Goal: Information Seeking & Learning: Check status

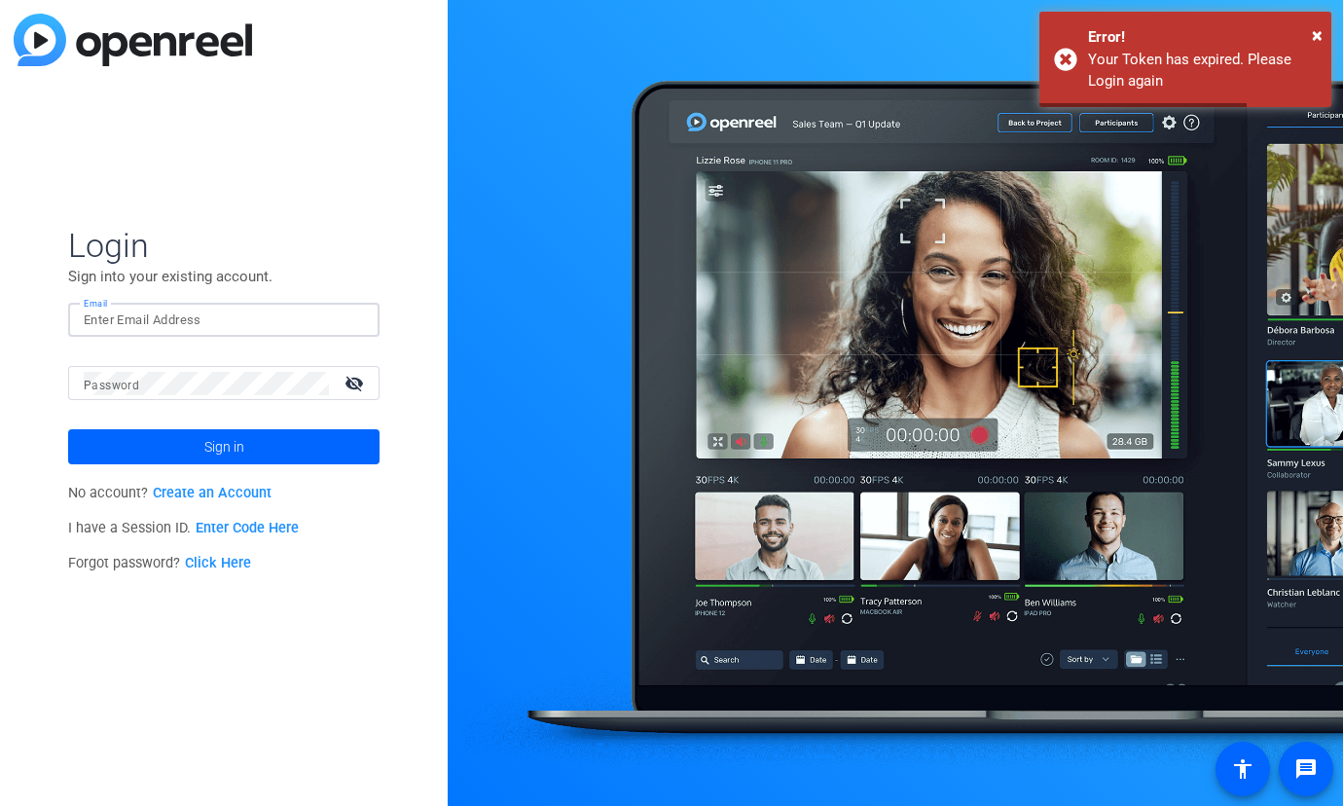
click at [135, 329] on input "Email" at bounding box center [224, 320] width 280 height 23
type input "sharon@ideadecanter.com"
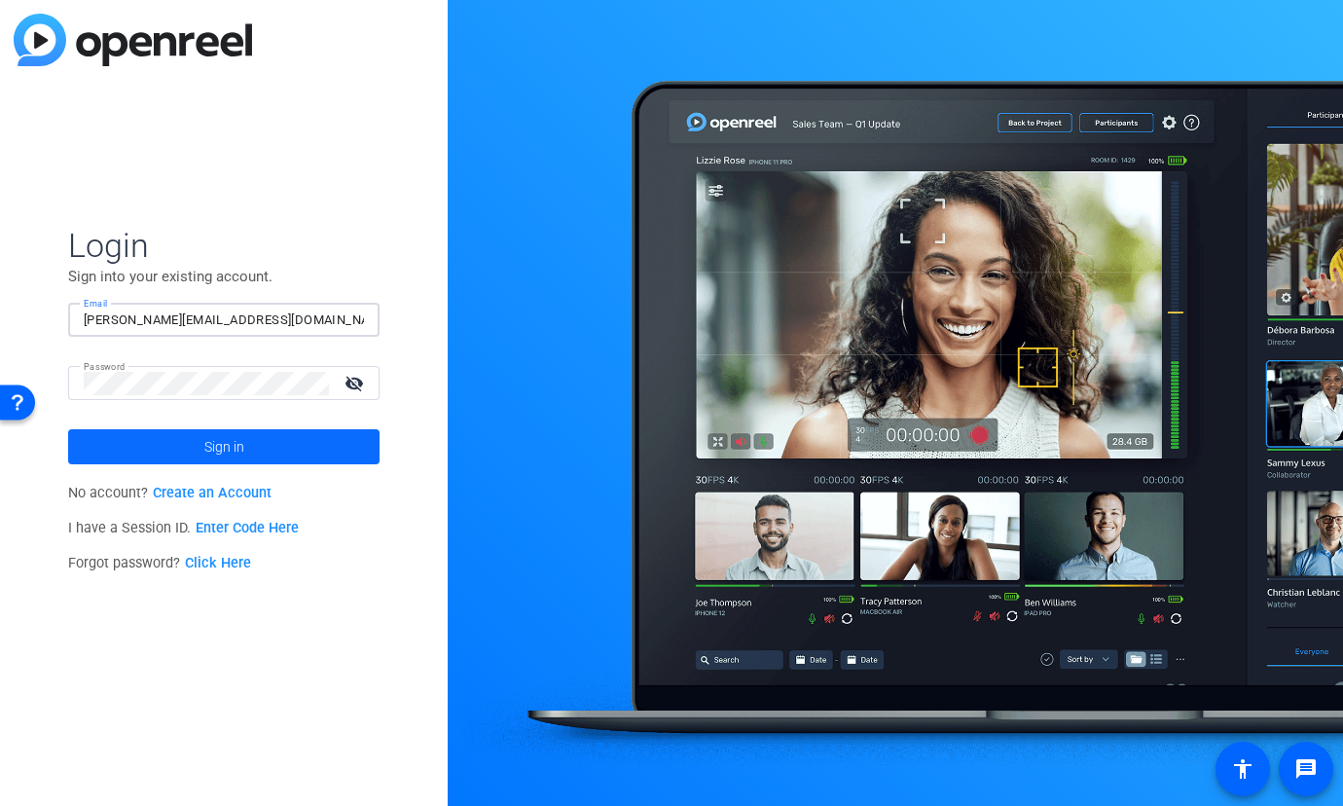
click at [218, 438] on span "Sign in" at bounding box center [224, 446] width 40 height 49
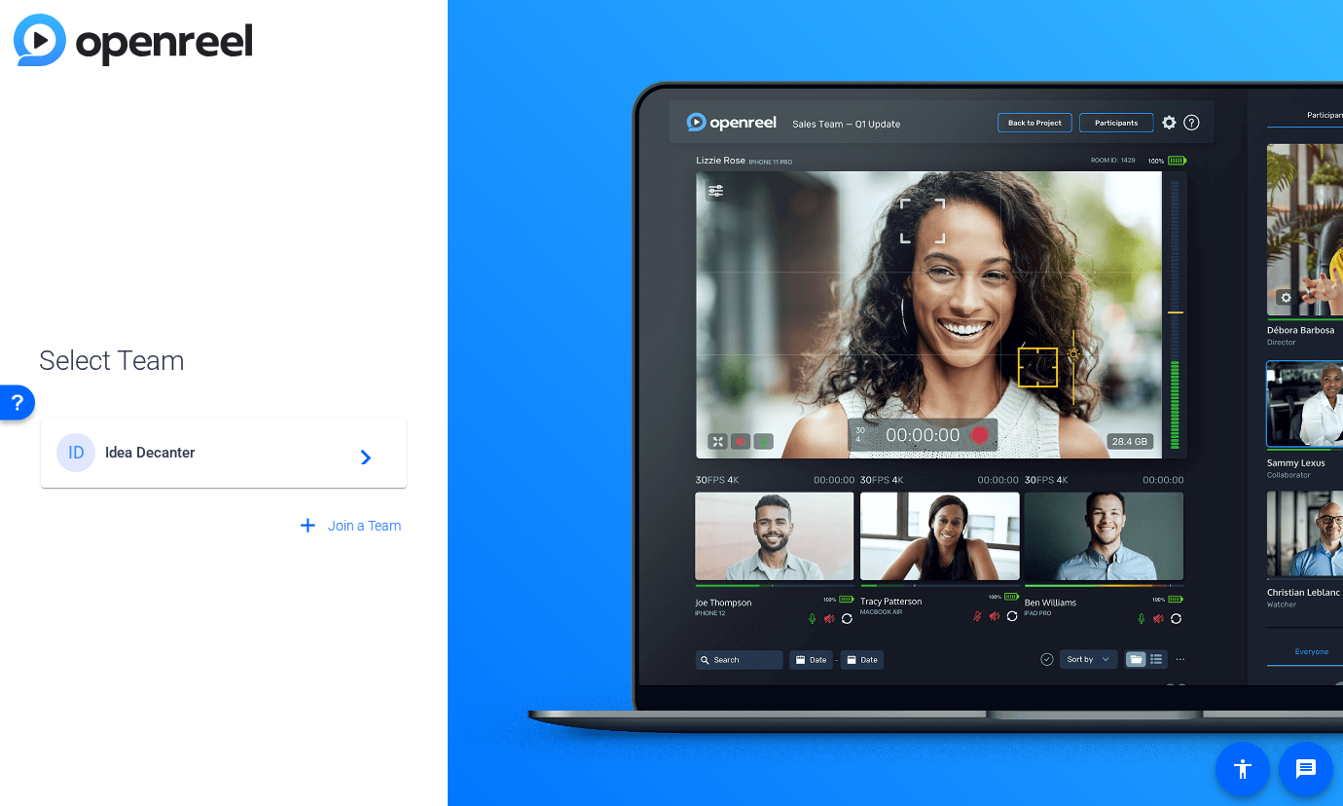
click at [343, 456] on span "Idea Decanter" at bounding box center [226, 453] width 243 height 18
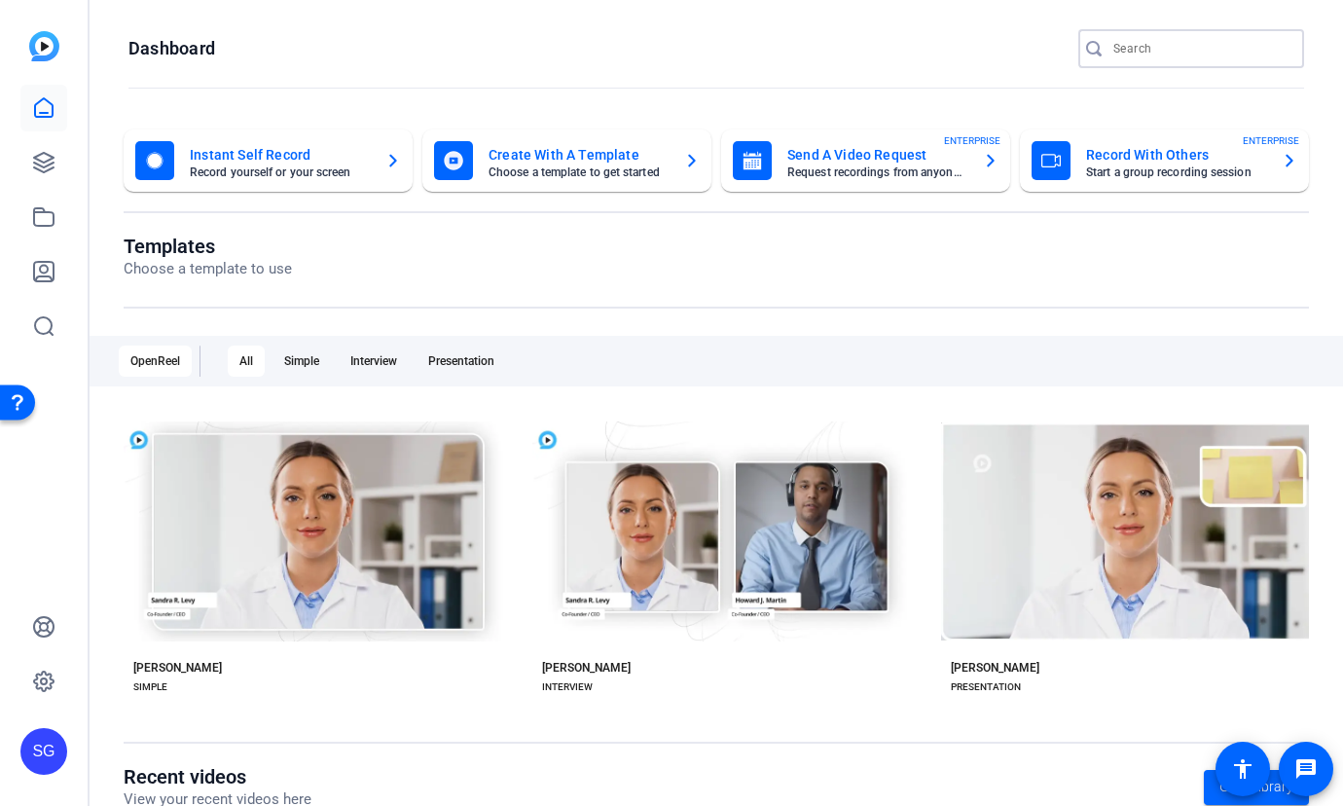
click at [1133, 38] on input "Search" at bounding box center [1200, 48] width 175 height 23
type input "tucker bria"
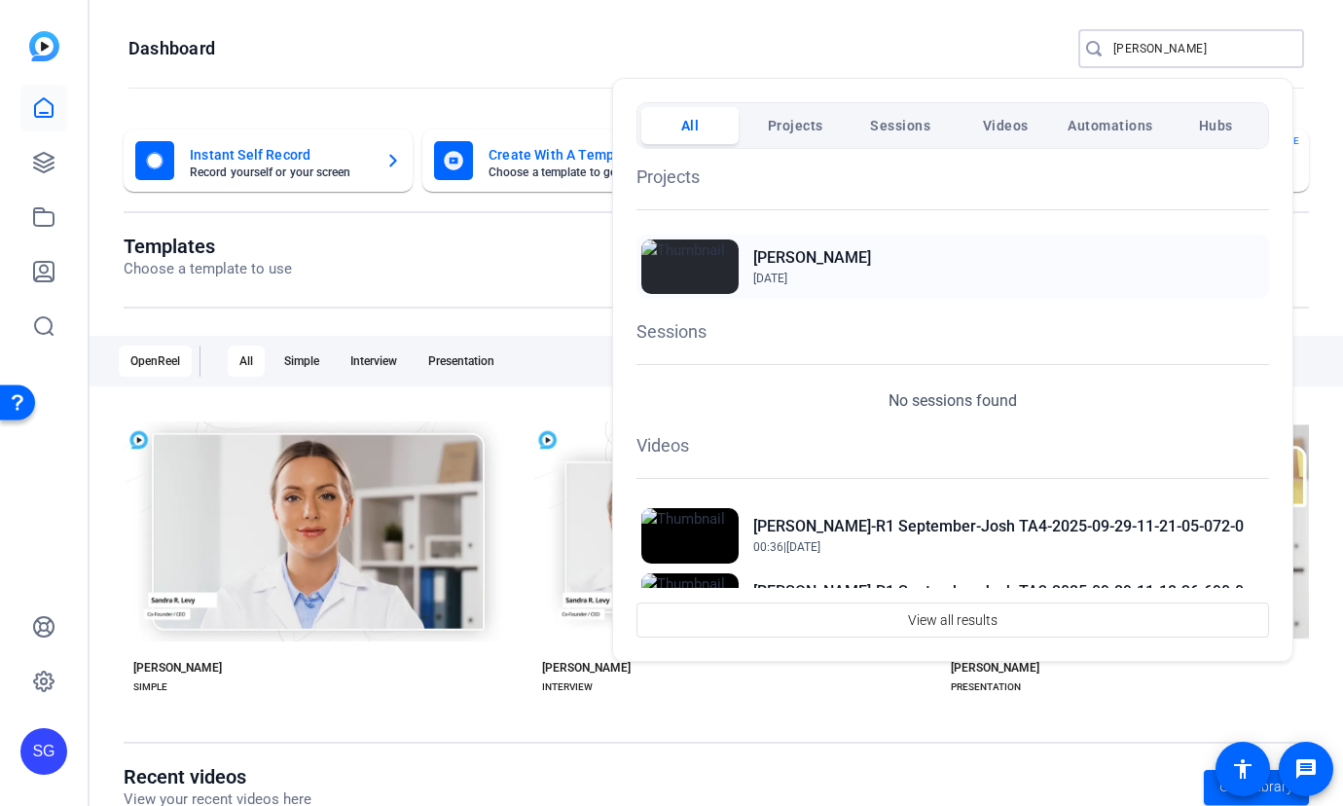
click at [792, 270] on span "May 22, 2025" at bounding box center [812, 279] width 118 height 18
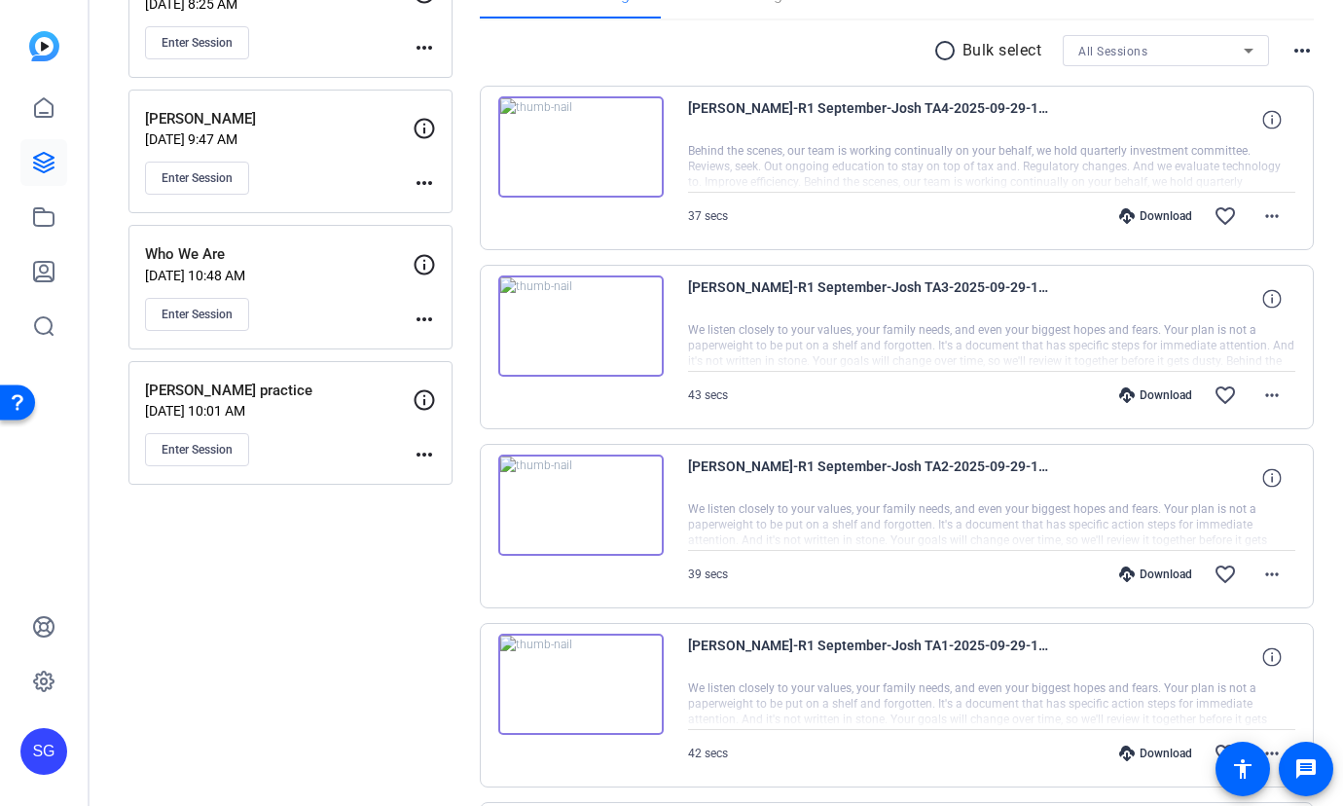
scroll to position [352, 0]
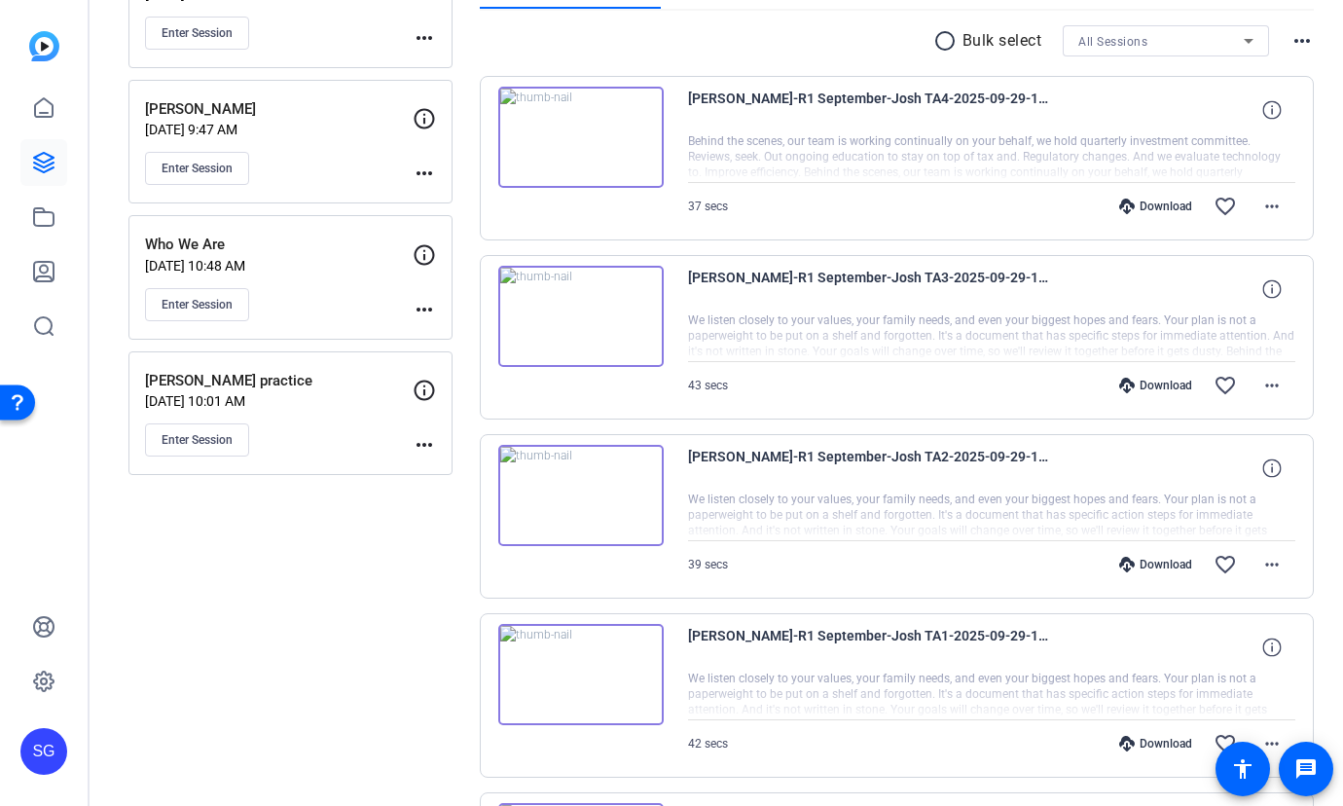
click at [613, 471] on img at bounding box center [580, 495] width 165 height 101
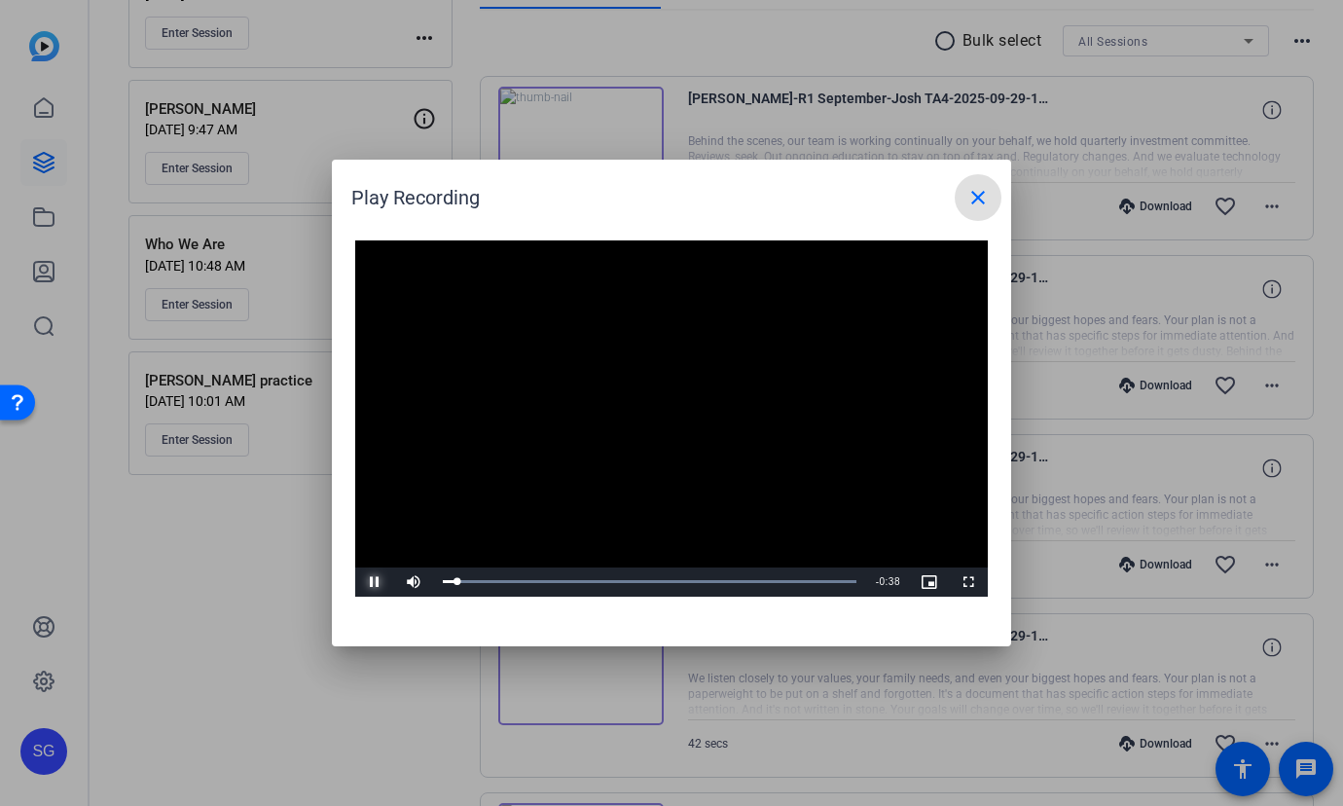
click at [381, 582] on span "Video Player" at bounding box center [374, 582] width 39 height 0
click at [985, 194] on mat-icon "close" at bounding box center [977, 197] width 23 height 23
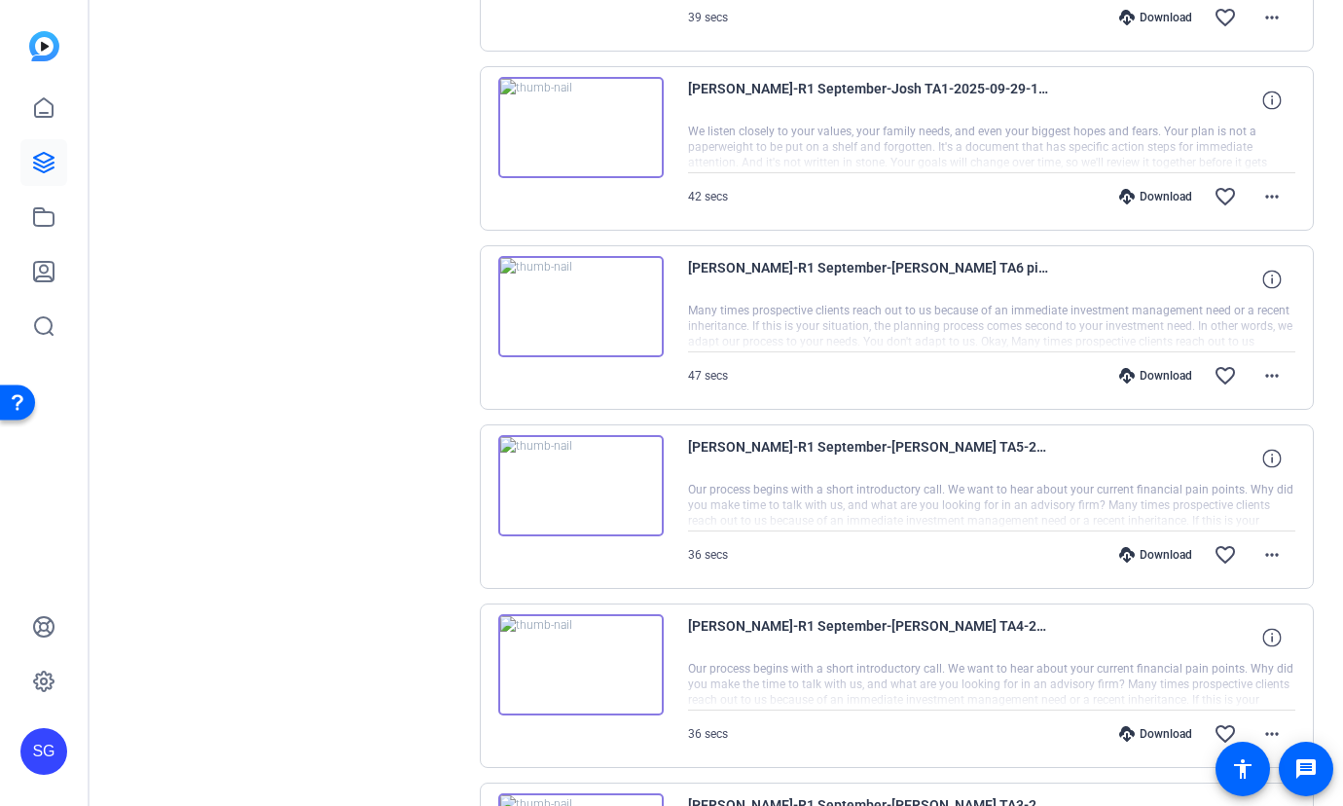
scroll to position [914, 0]
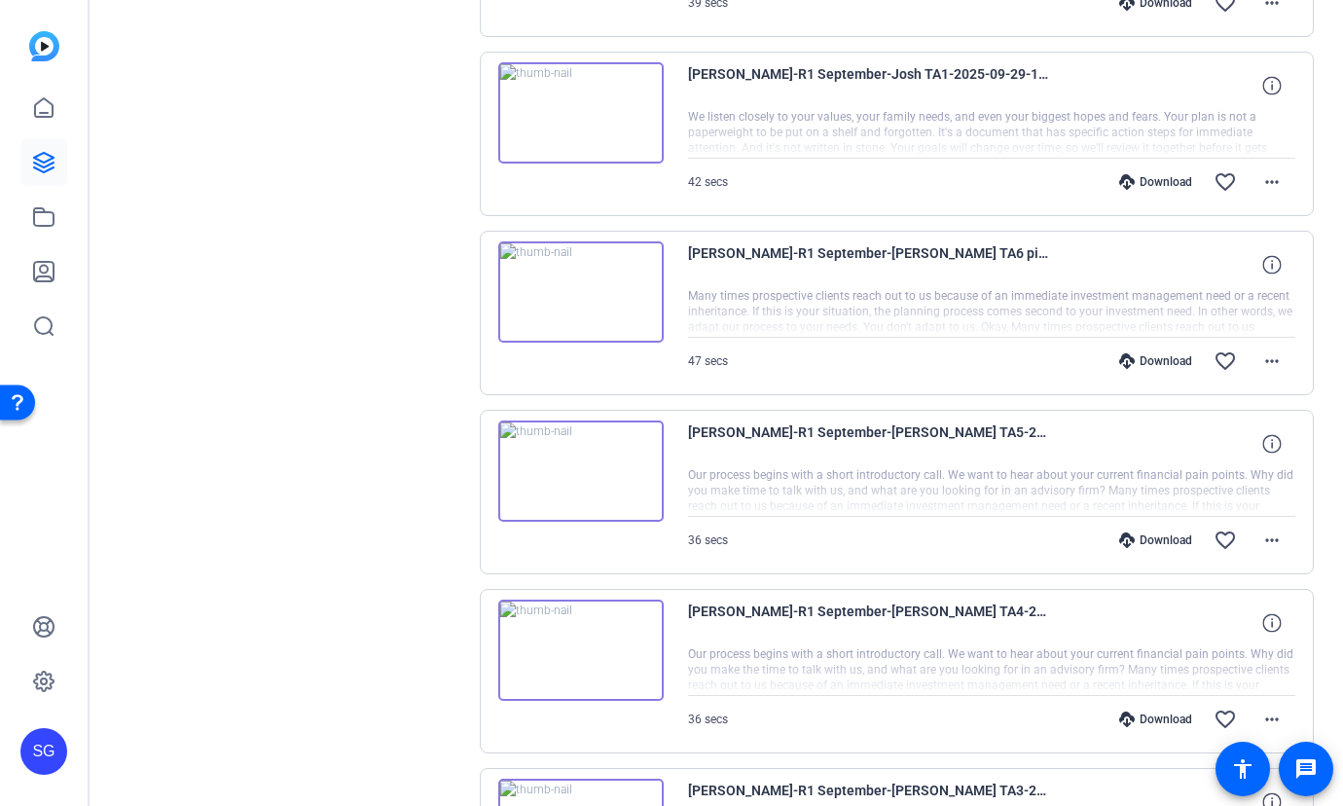
click at [631, 451] on img at bounding box center [580, 470] width 165 height 101
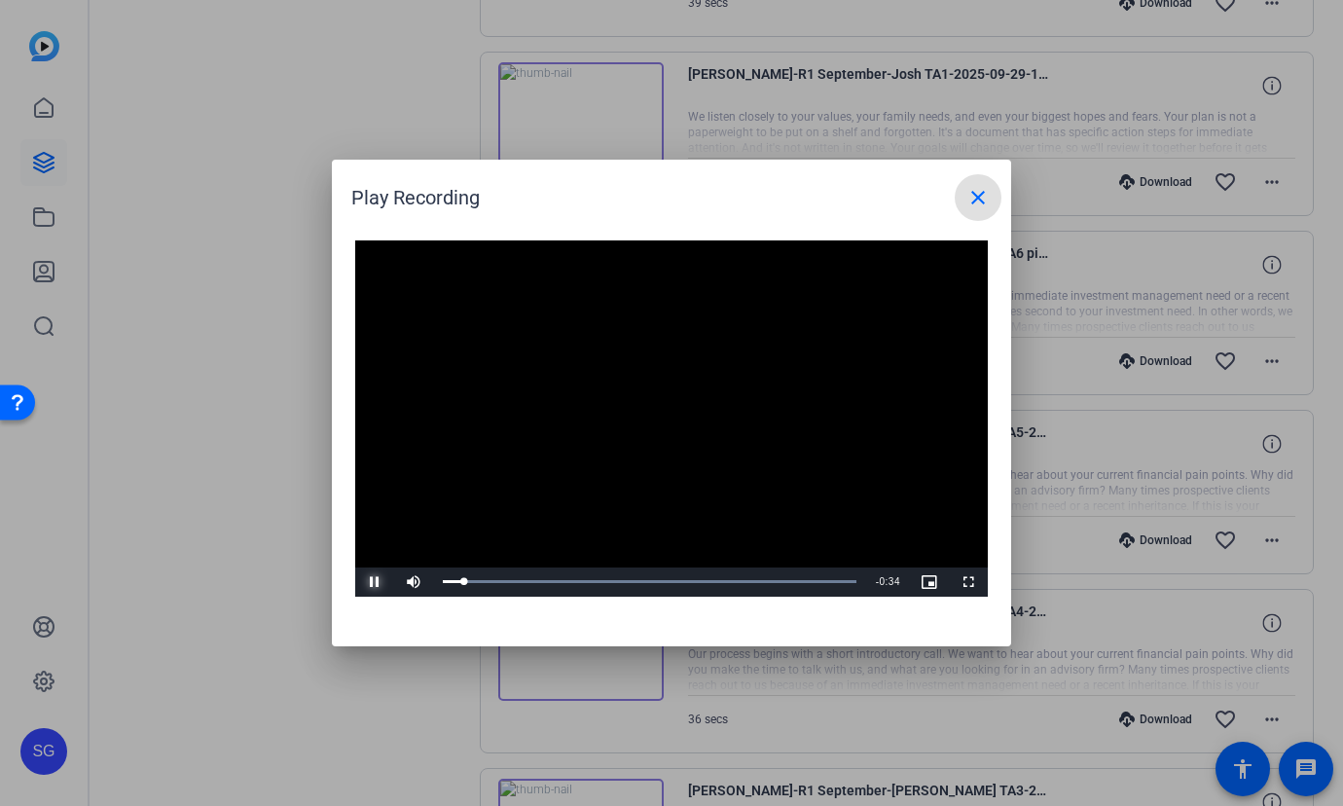
click at [374, 582] on span "Video Player" at bounding box center [374, 582] width 39 height 0
click at [980, 198] on mat-icon "close" at bounding box center [977, 197] width 23 height 23
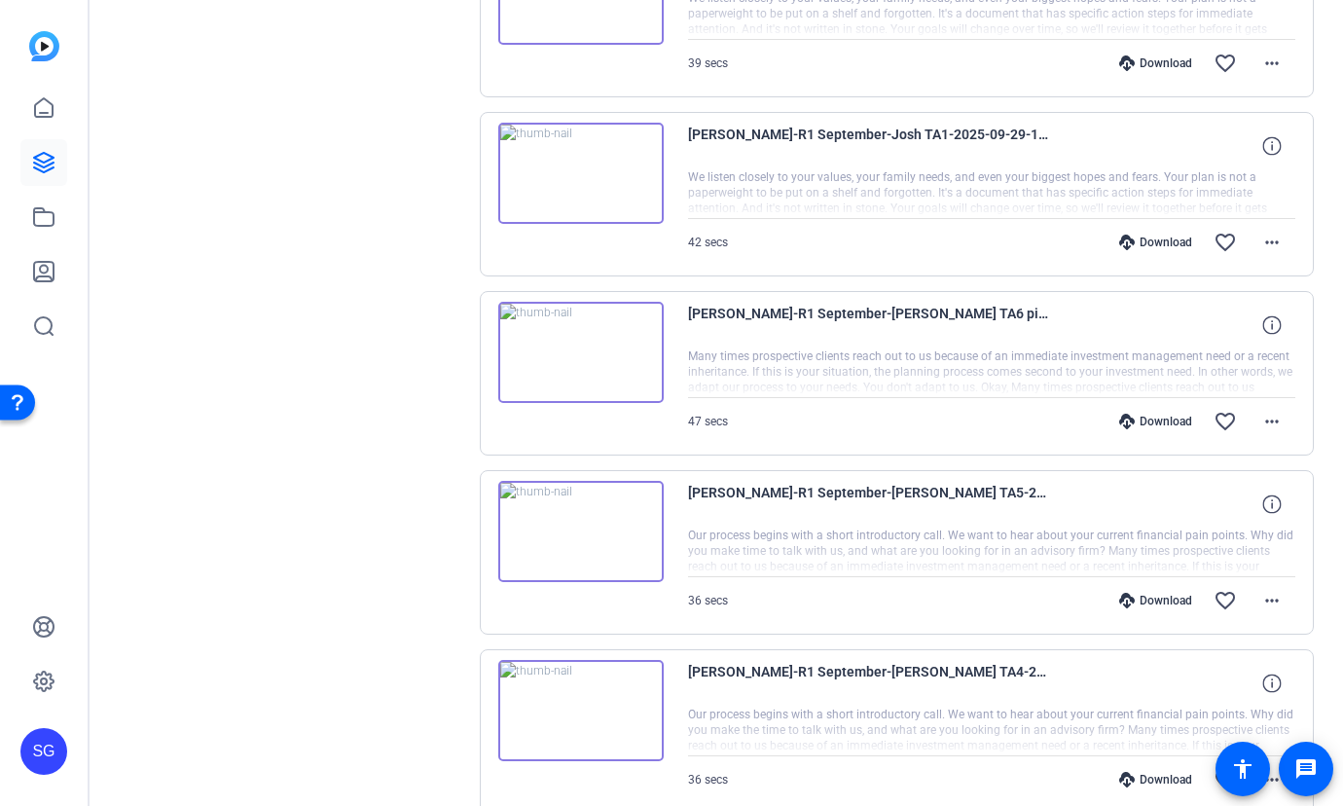
scroll to position [847, 0]
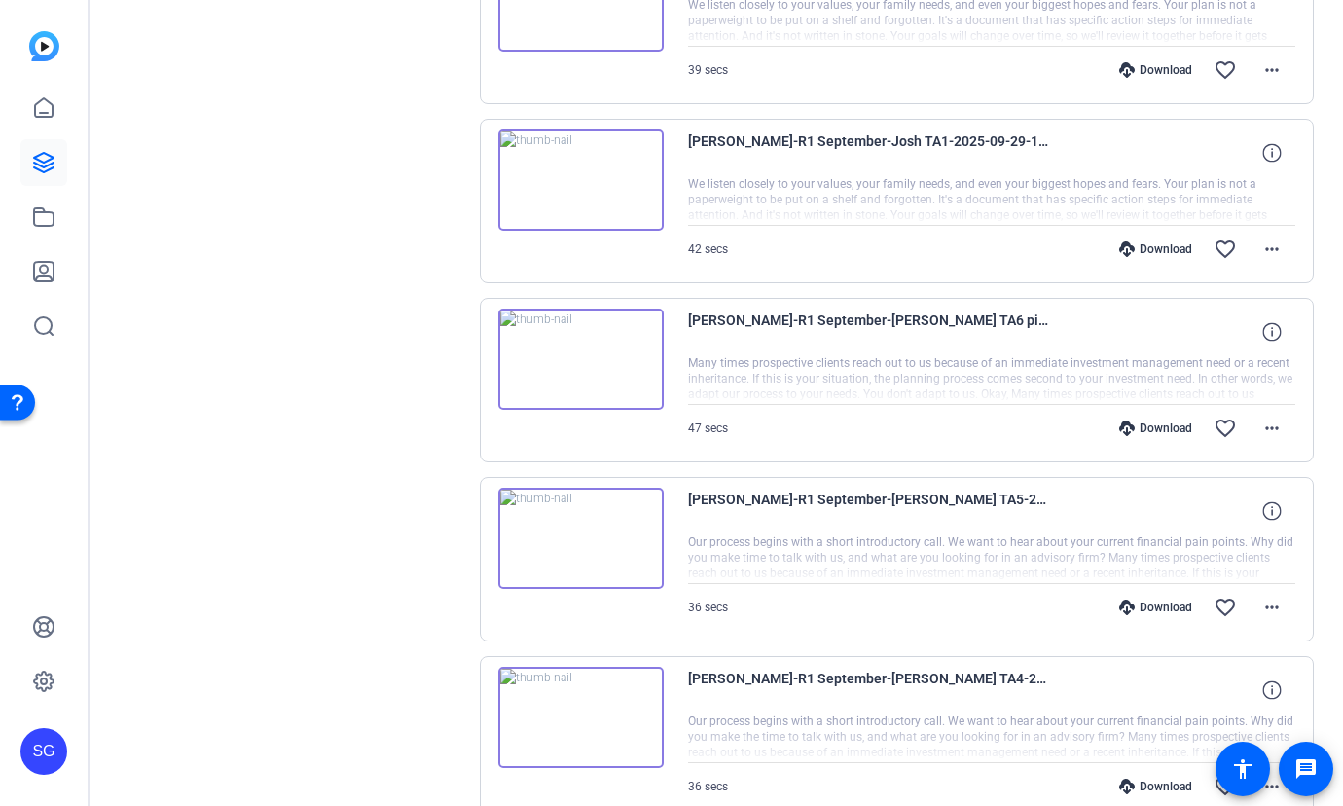
click at [638, 196] on img at bounding box center [580, 179] width 165 height 101
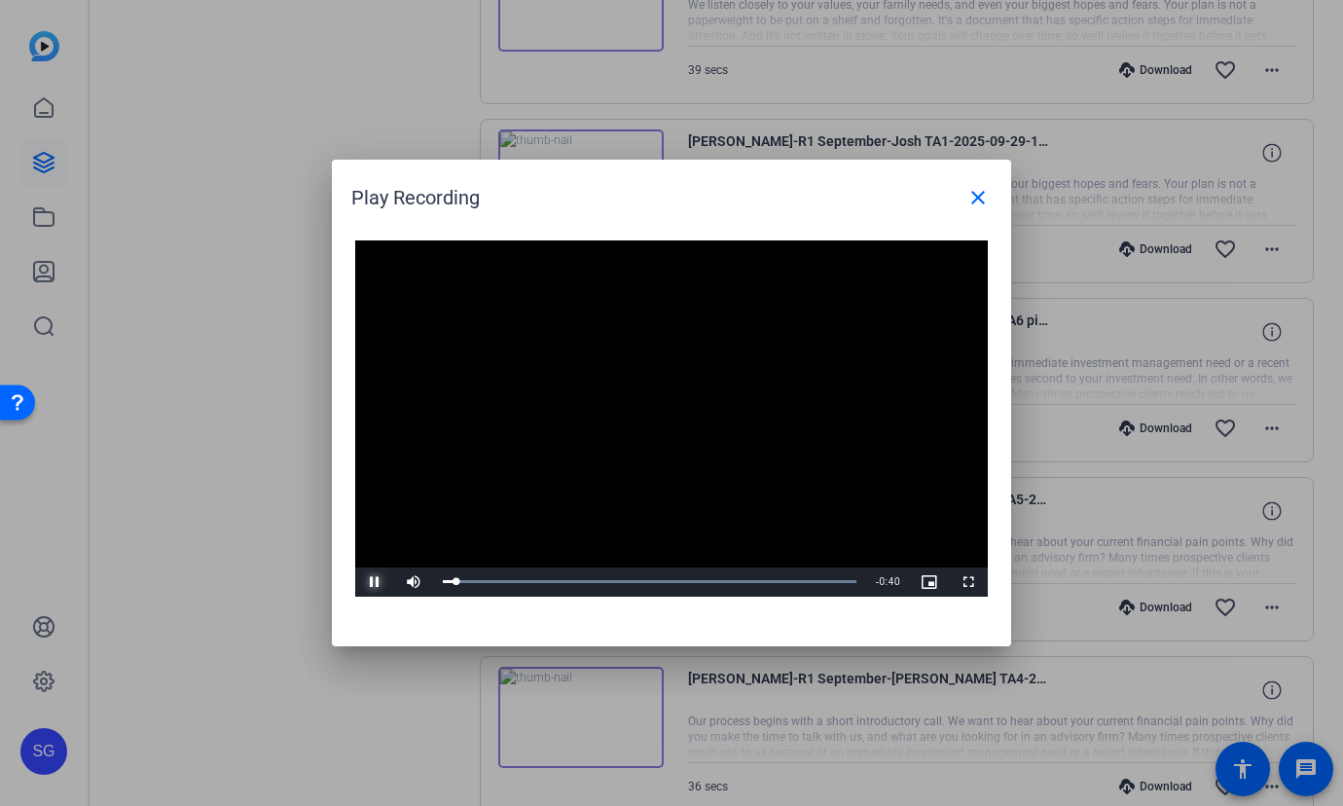
click at [373, 582] on span "Video Player" at bounding box center [374, 582] width 39 height 0
click at [975, 192] on mat-icon "close" at bounding box center [977, 197] width 23 height 23
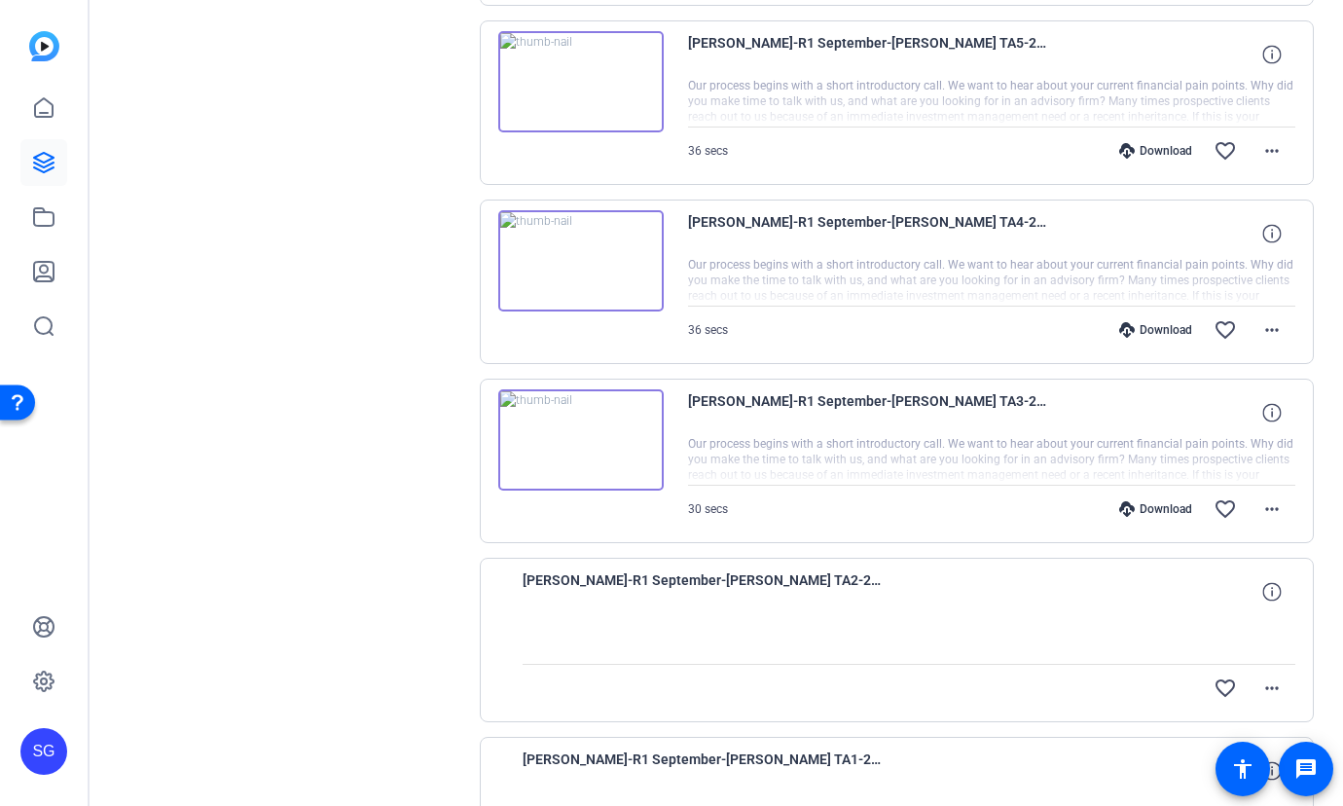
scroll to position [1520, 0]
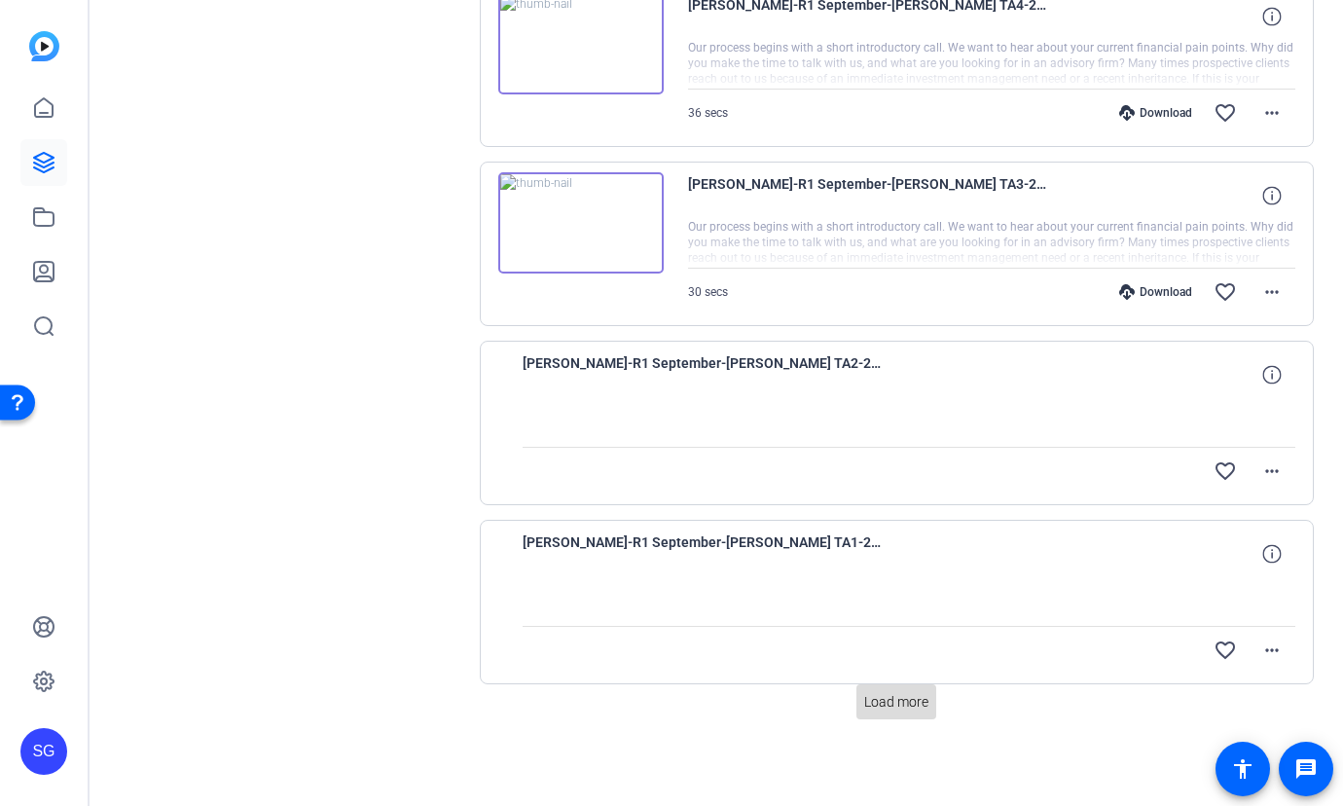
click at [881, 693] on span "Load more" at bounding box center [896, 702] width 64 height 20
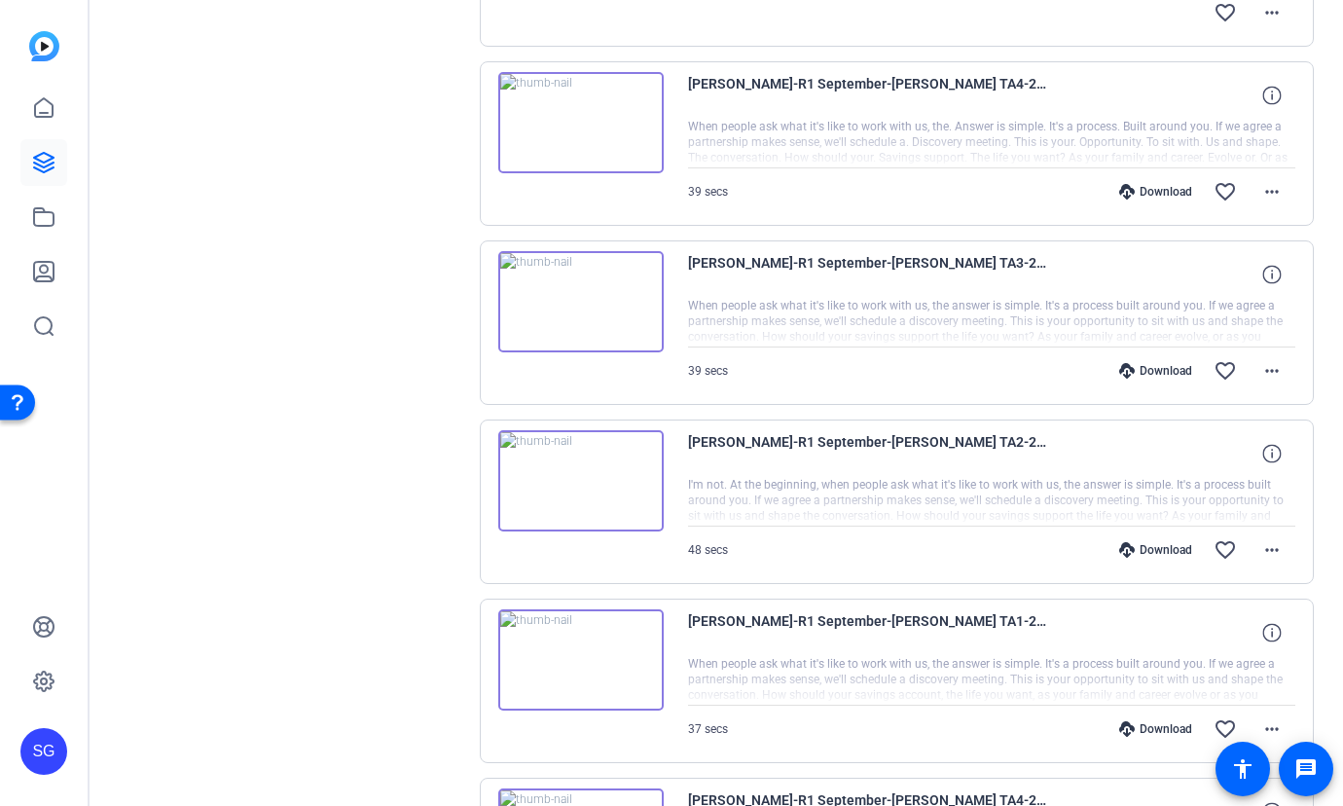
scroll to position [2101, 0]
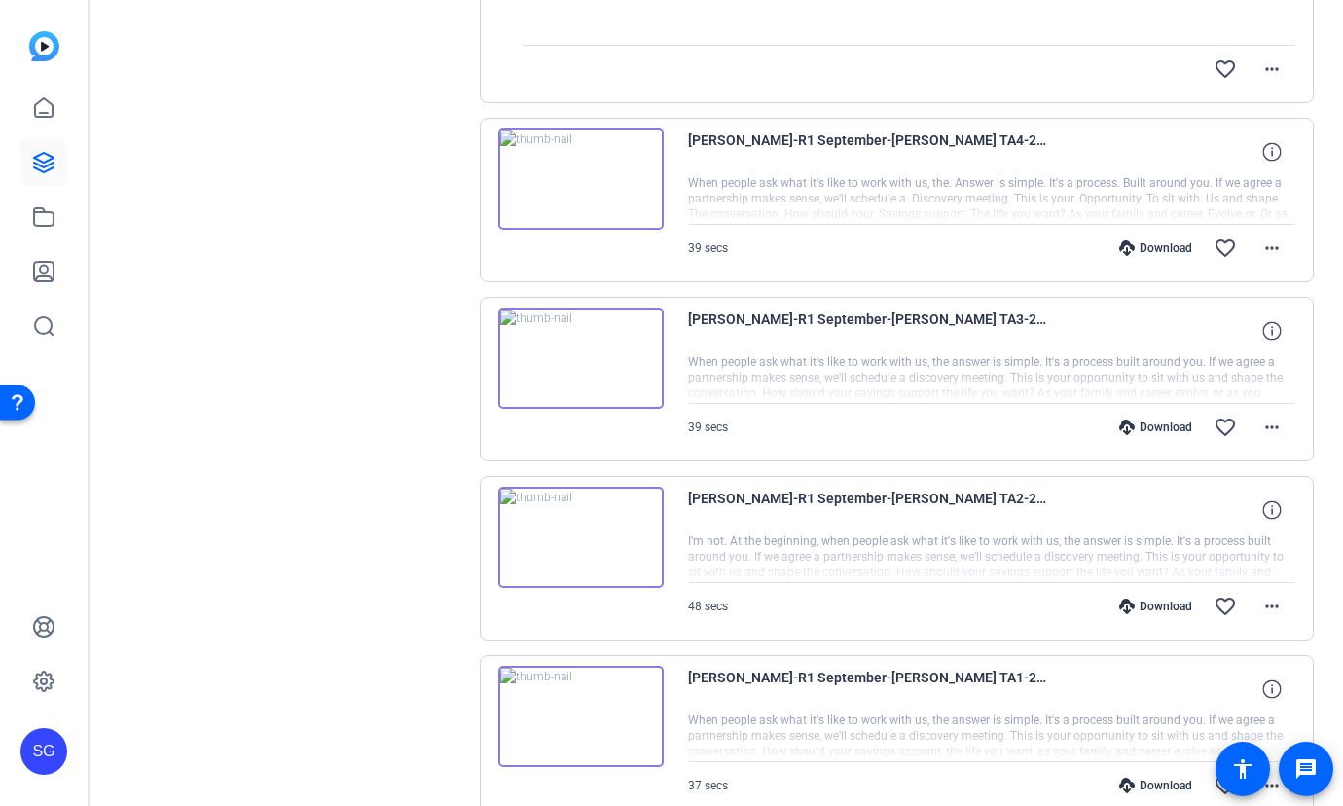
click at [628, 339] on img at bounding box center [580, 358] width 165 height 101
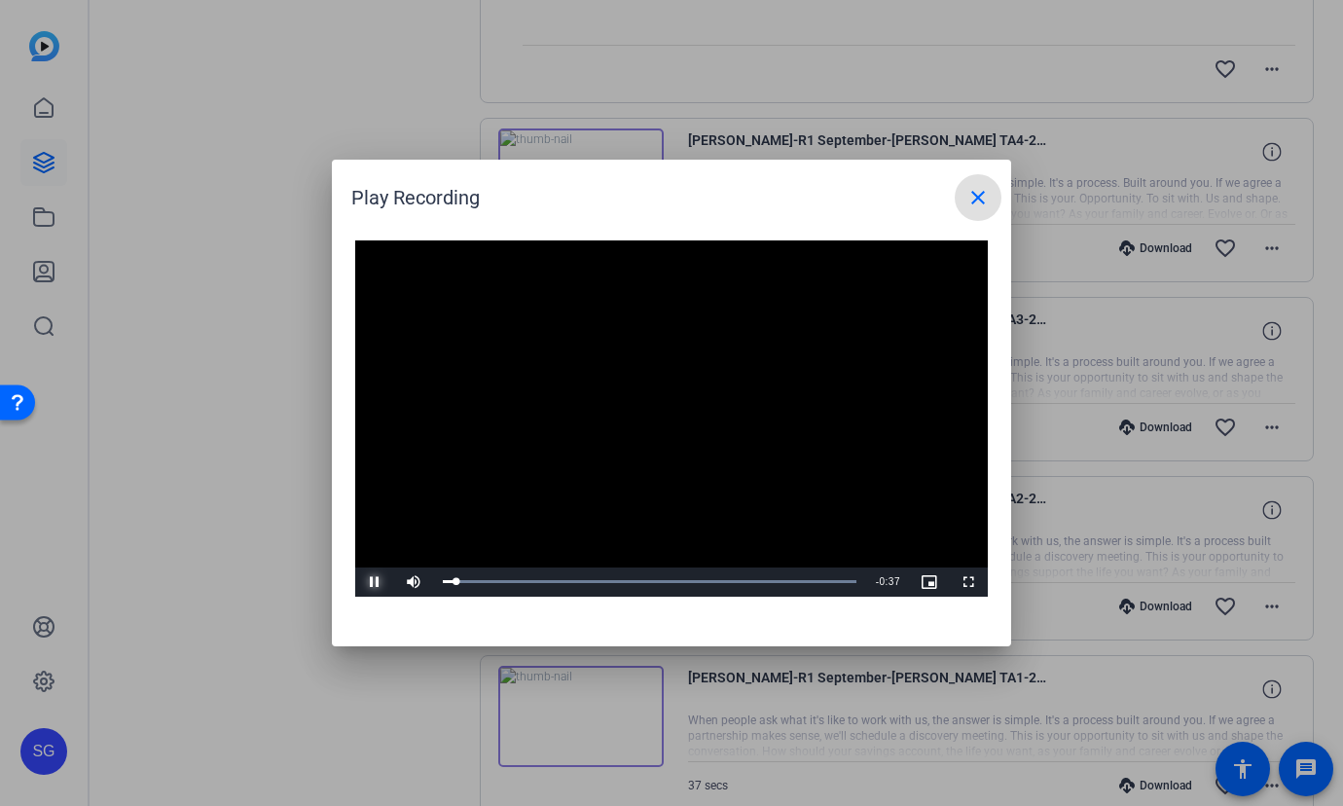
click at [374, 582] on span "Video Player" at bounding box center [374, 582] width 39 height 0
click at [980, 190] on mat-icon "close" at bounding box center [977, 197] width 23 height 23
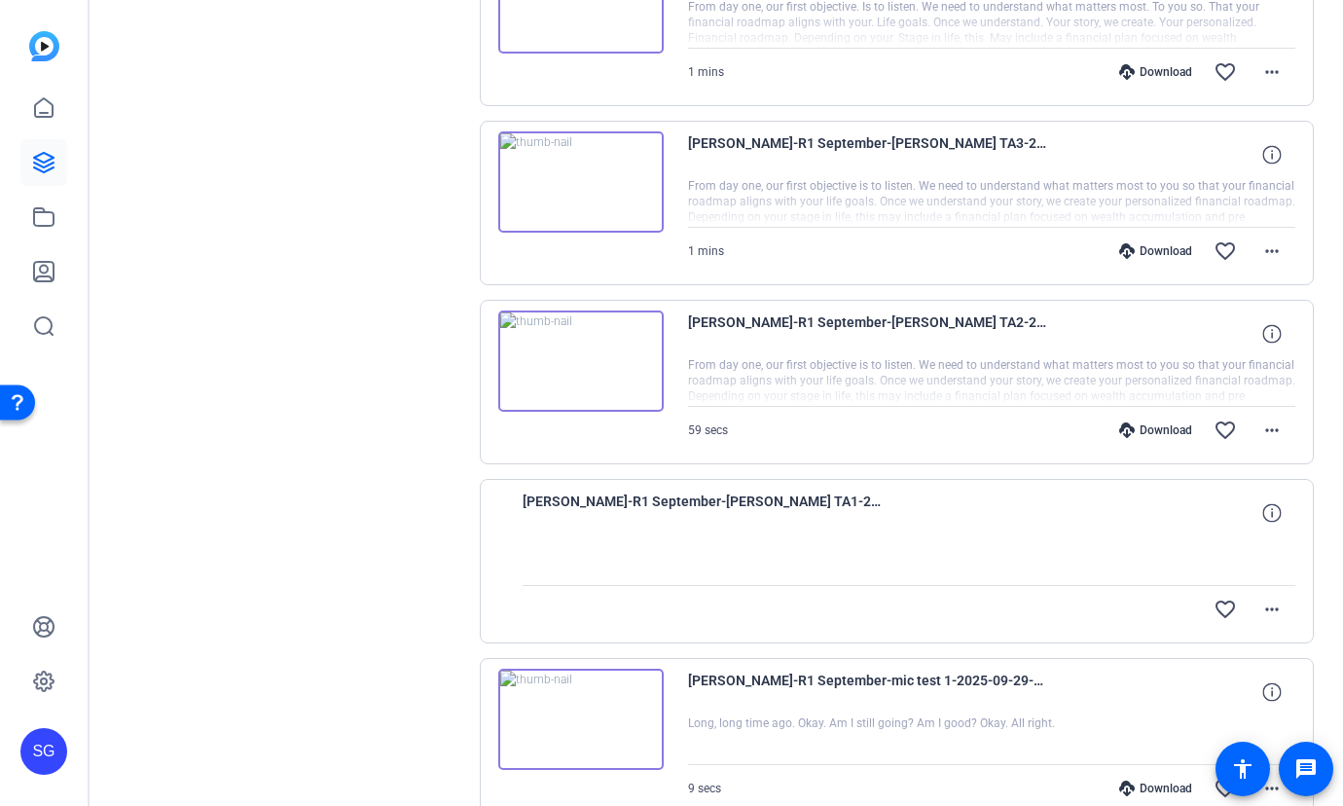
scroll to position [2942, 0]
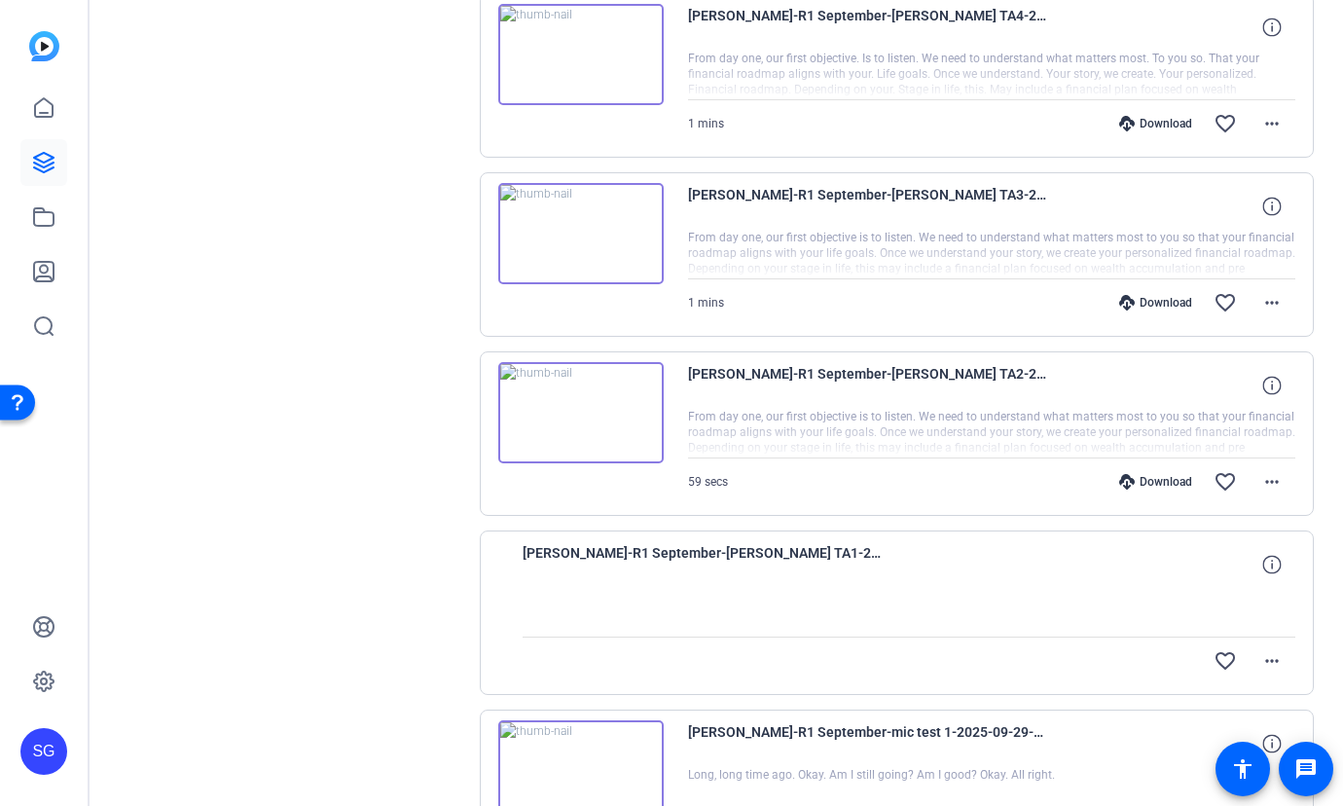
click at [660, 391] on img at bounding box center [580, 412] width 165 height 101
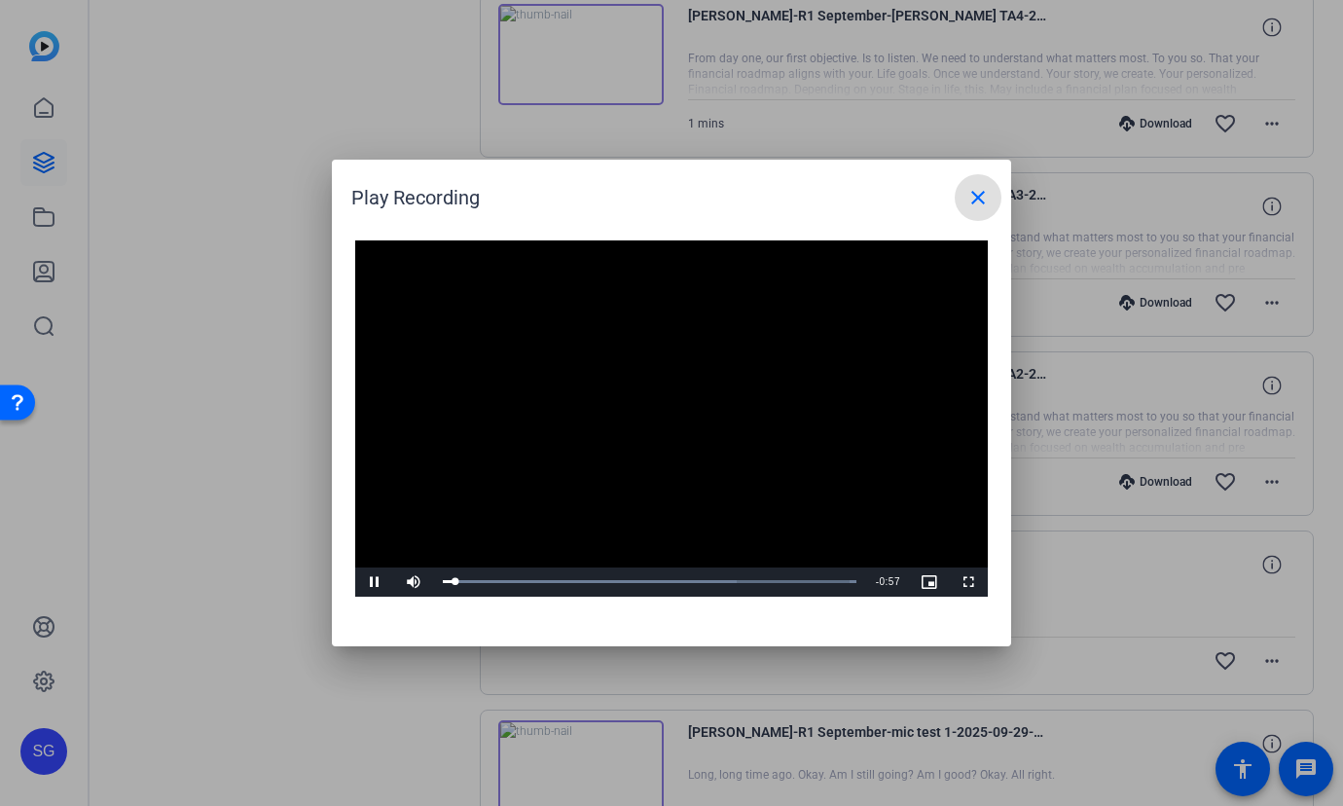
click at [975, 203] on mat-icon "close" at bounding box center [977, 197] width 23 height 23
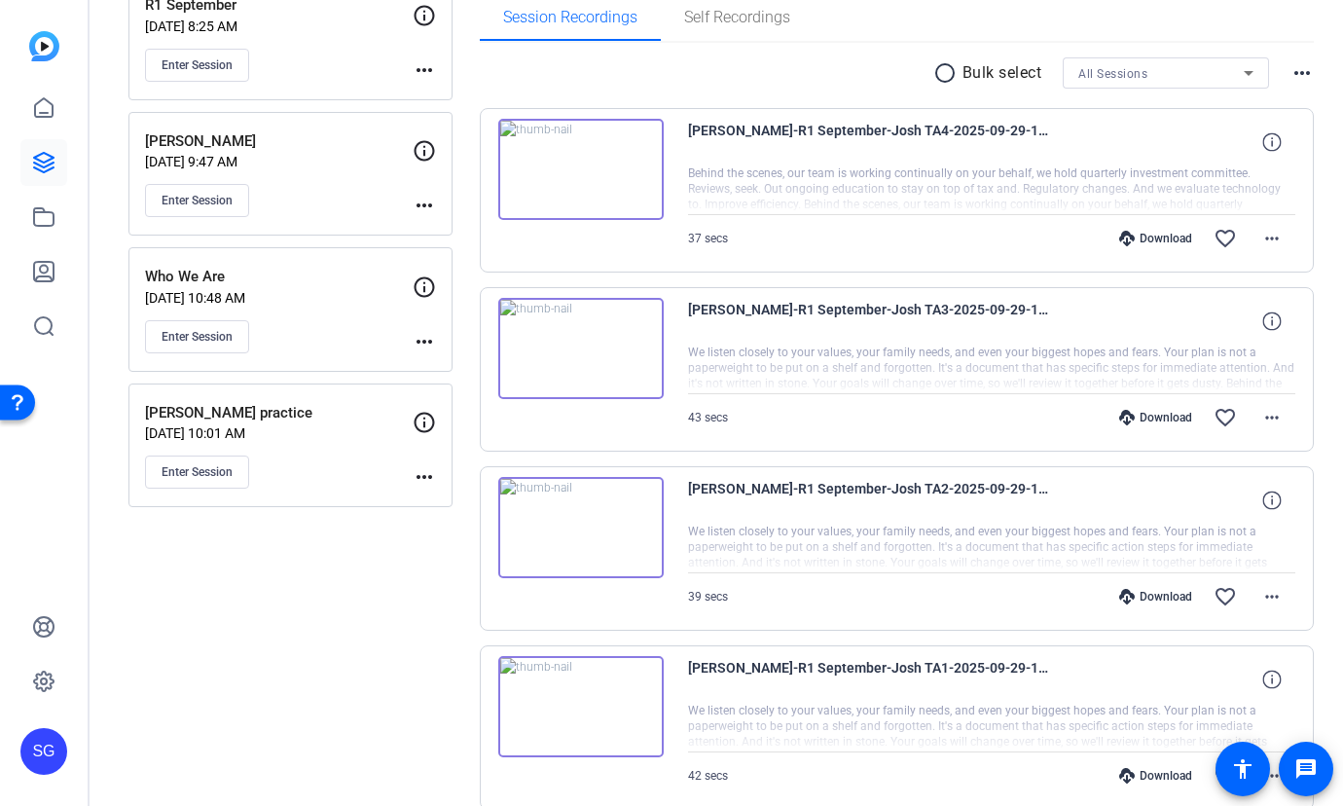
scroll to position [314, 0]
